Goal: Task Accomplishment & Management: Complete application form

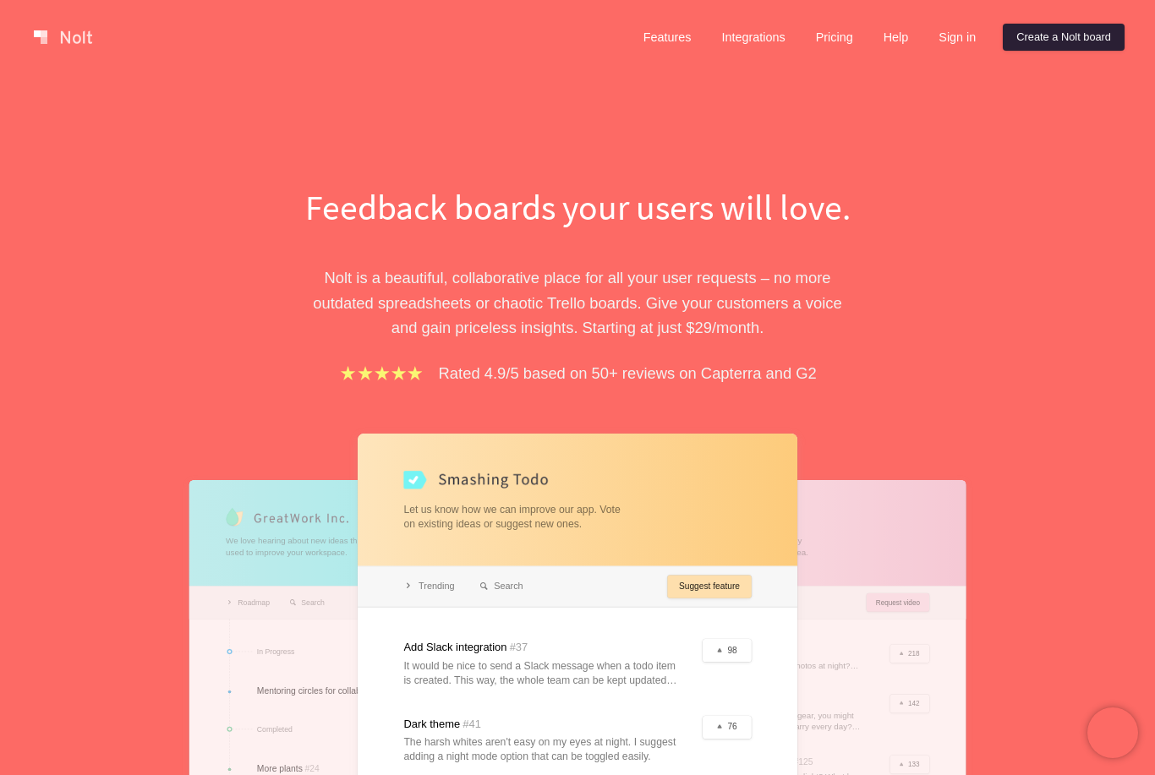
click at [1036, 45] on link "Create a Nolt board" at bounding box center [1063, 37] width 122 height 27
click at [1024, 45] on link "Create a Nolt board" at bounding box center [1063, 37] width 122 height 27
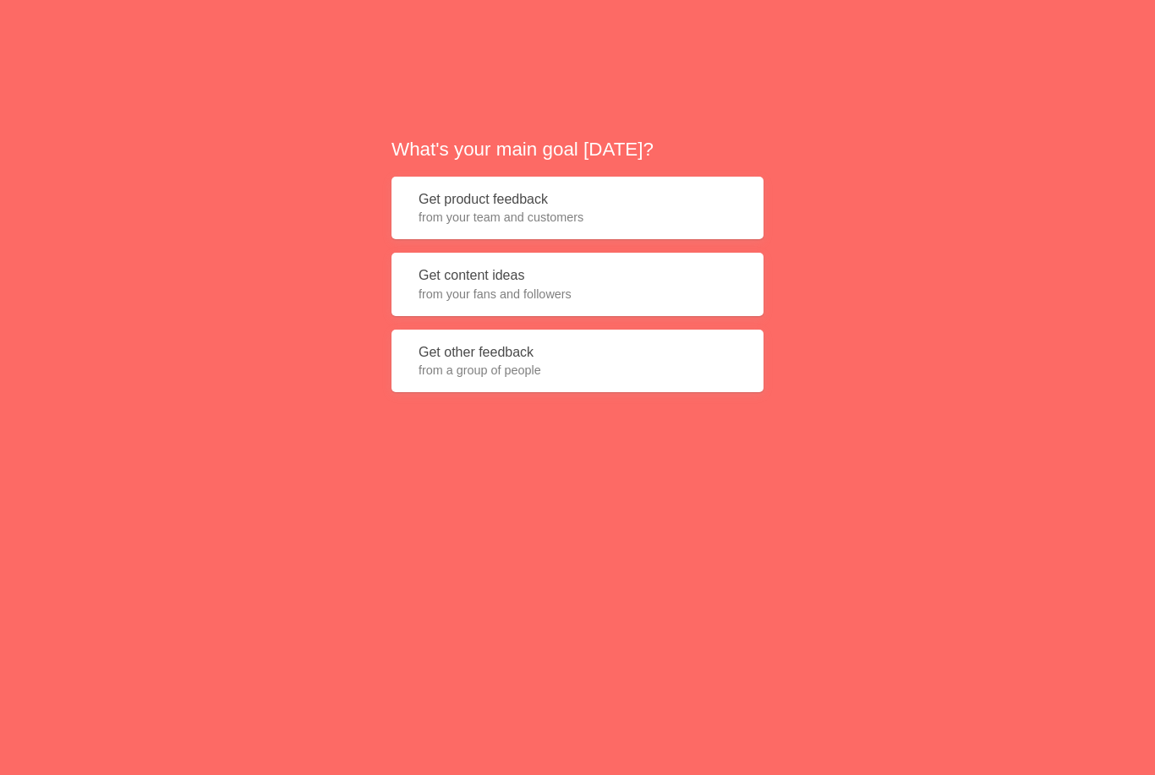
click at [430, 218] on button "Get product feedback from your team and customers" at bounding box center [577, 208] width 372 height 63
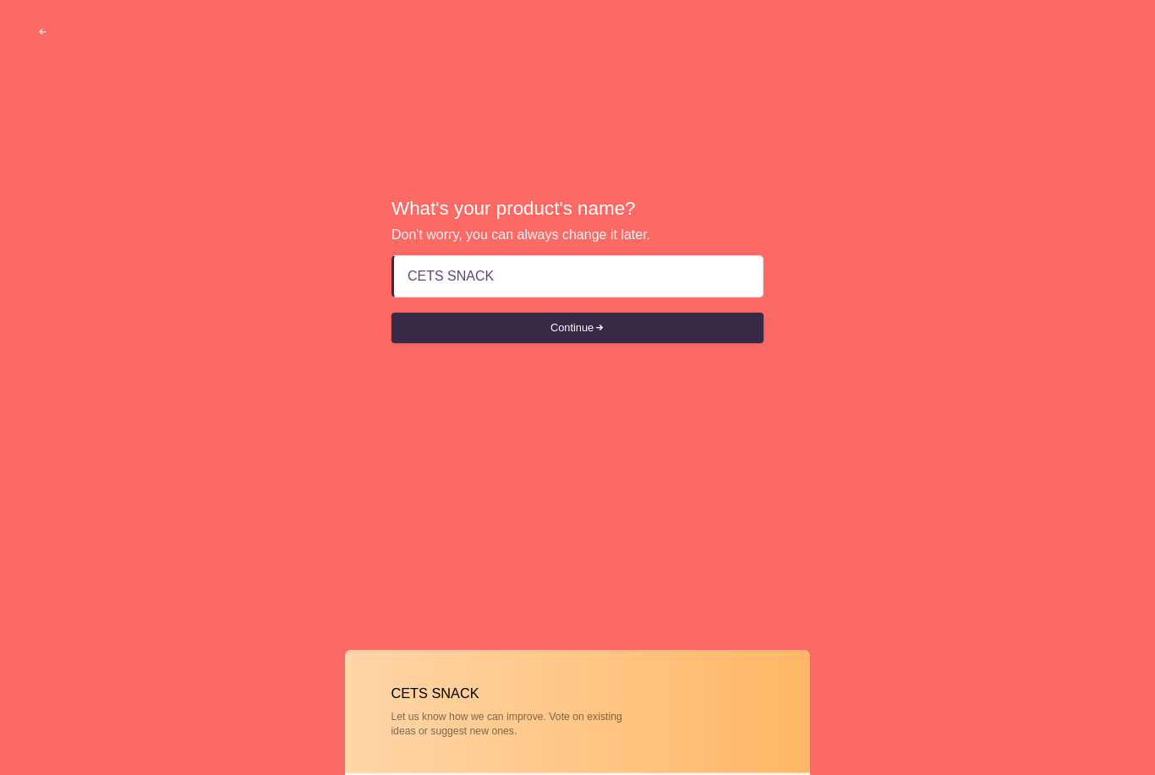
type input "CETS SNACKS"
click at [448, 340] on button "Continue" at bounding box center [577, 328] width 372 height 30
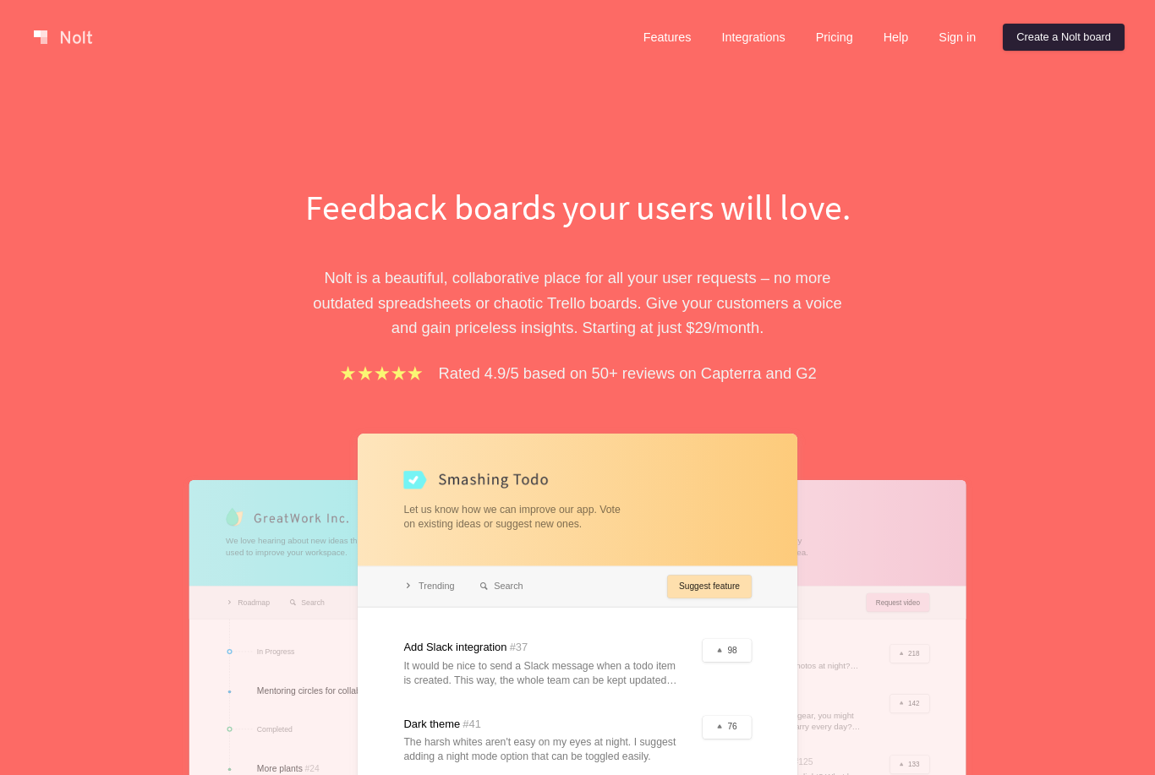
click at [1078, 37] on link "Create a Nolt board" at bounding box center [1063, 37] width 122 height 27
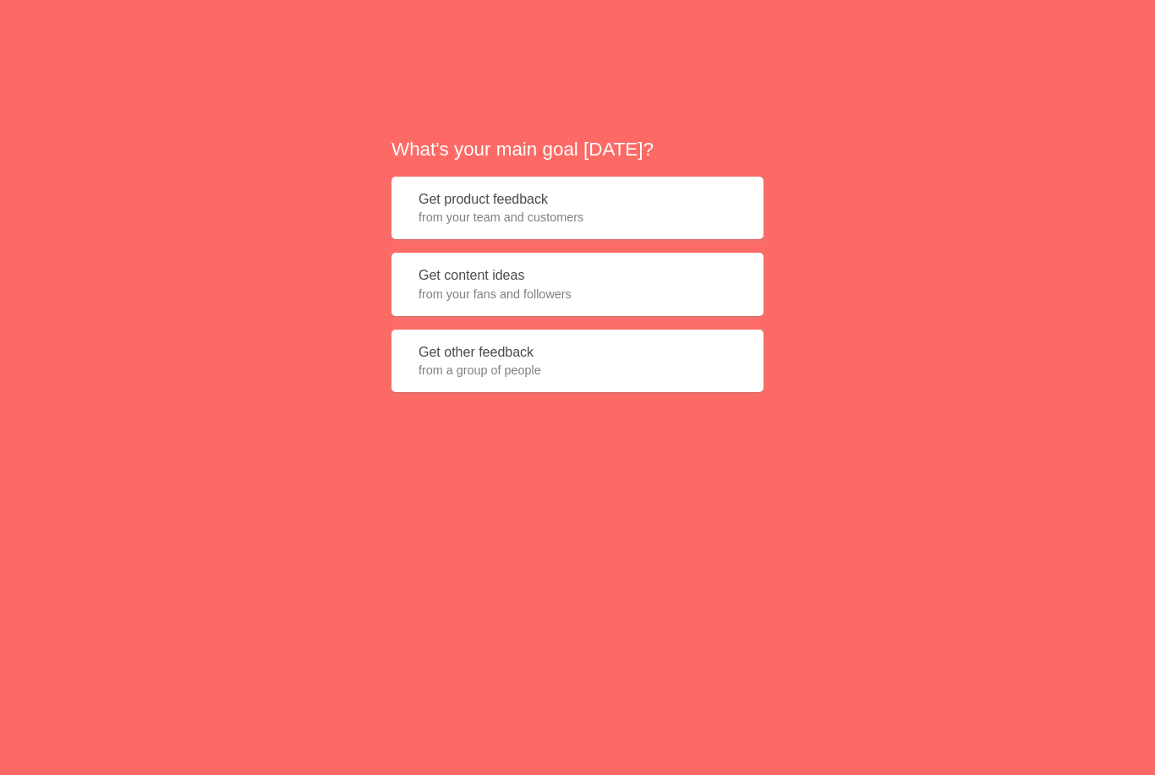
click at [610, 227] on button "Get product feedback from your team and customers" at bounding box center [577, 208] width 372 height 63
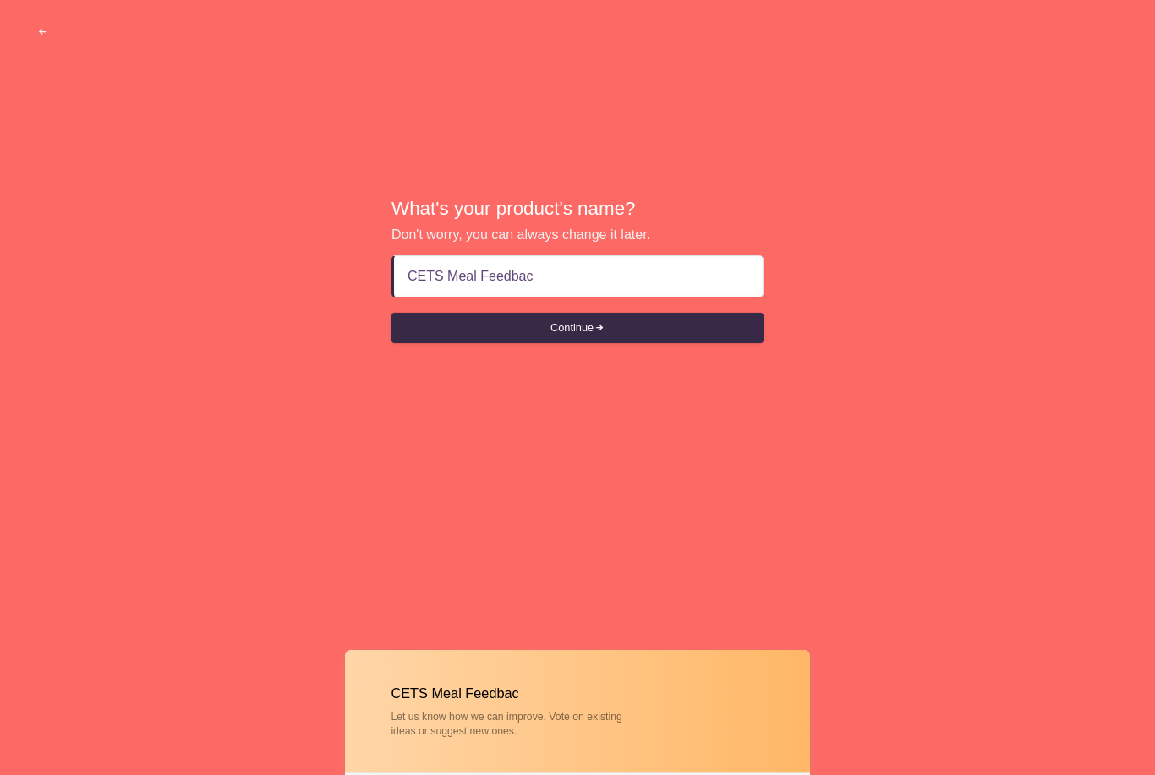
type input "CETS Meal Feedback"
click at [639, 343] on button "Continue" at bounding box center [577, 328] width 372 height 30
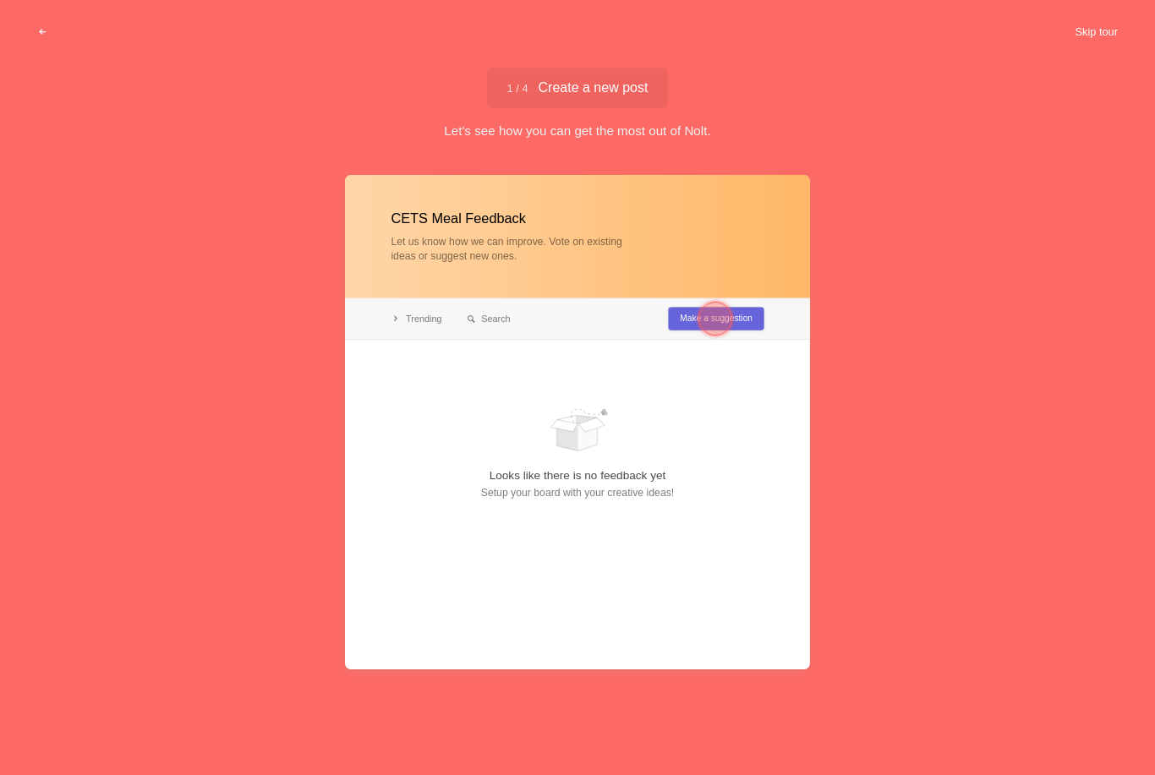
click at [1098, 35] on button "Skip tour" at bounding box center [1096, 32] width 84 height 30
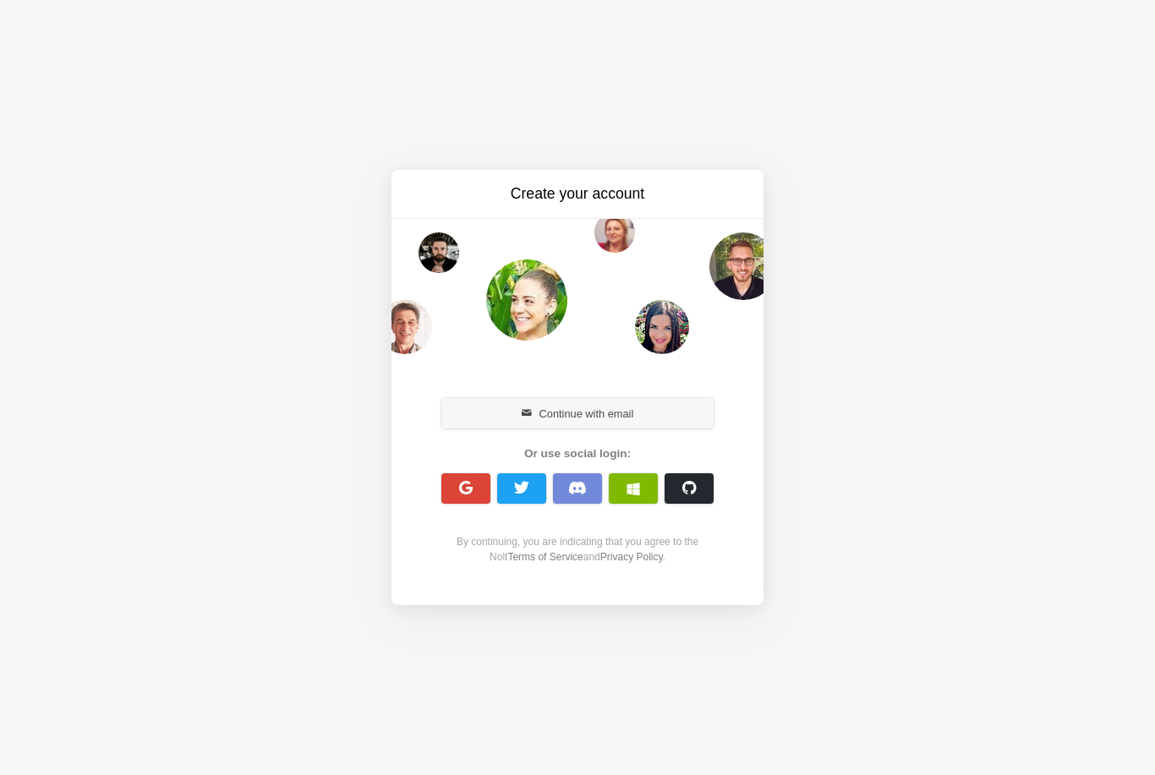
click at [560, 413] on button "Continue with email" at bounding box center [577, 413] width 272 height 30
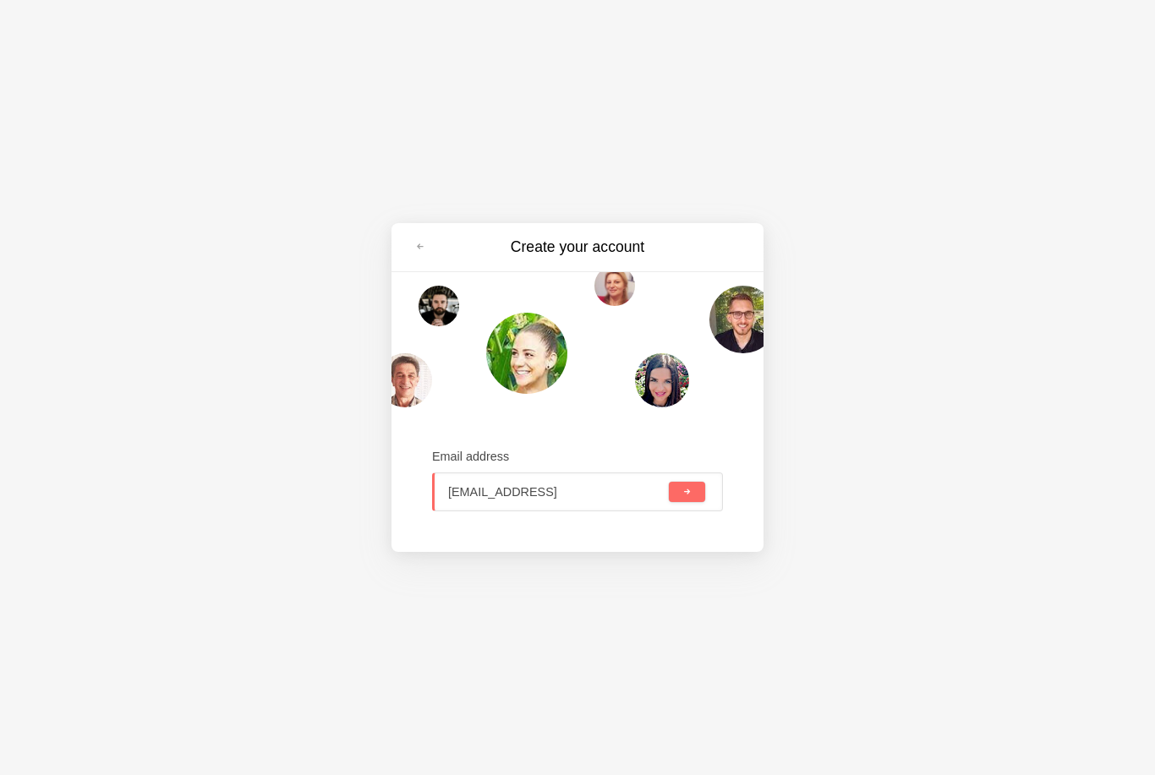
type input "[EMAIL_ADDRESS][DOMAIN_NAME]"
click at [673, 492] on button "submit" at bounding box center [687, 492] width 36 height 20
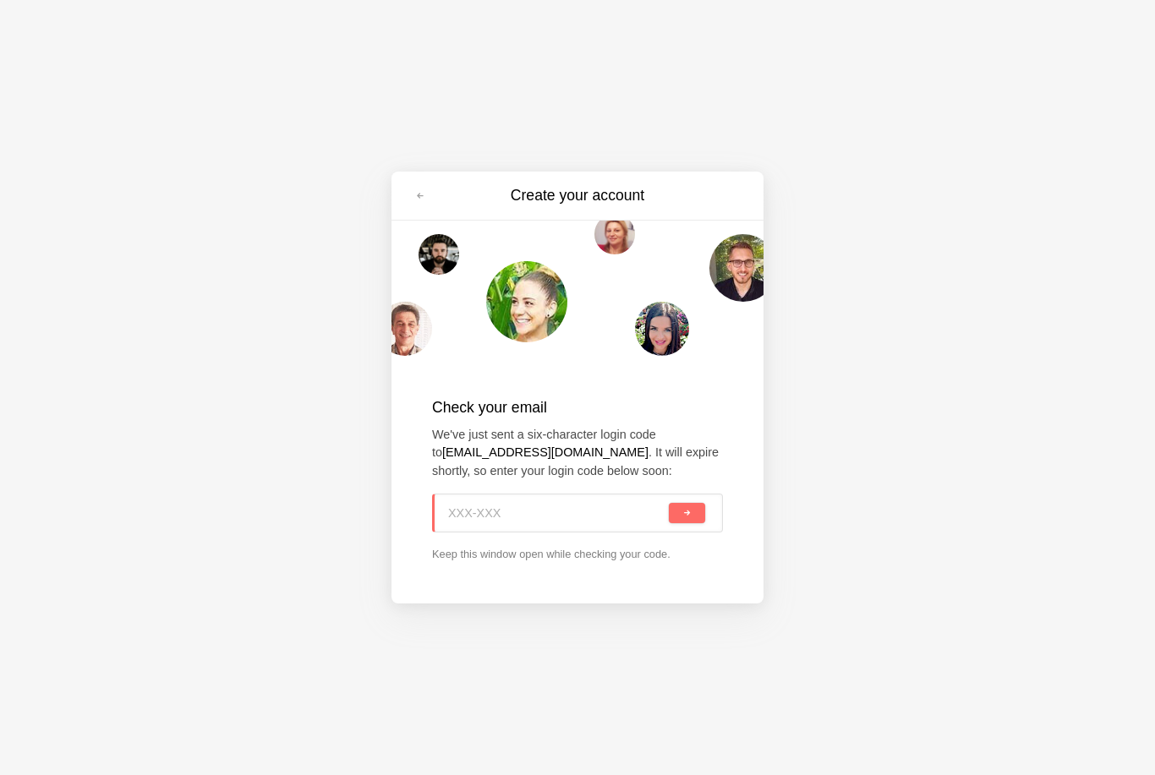
type input "v  -"
type input "CND-VUV"
click at [686, 512] on button "submit" at bounding box center [687, 513] width 36 height 20
